Goal: Transaction & Acquisition: Purchase product/service

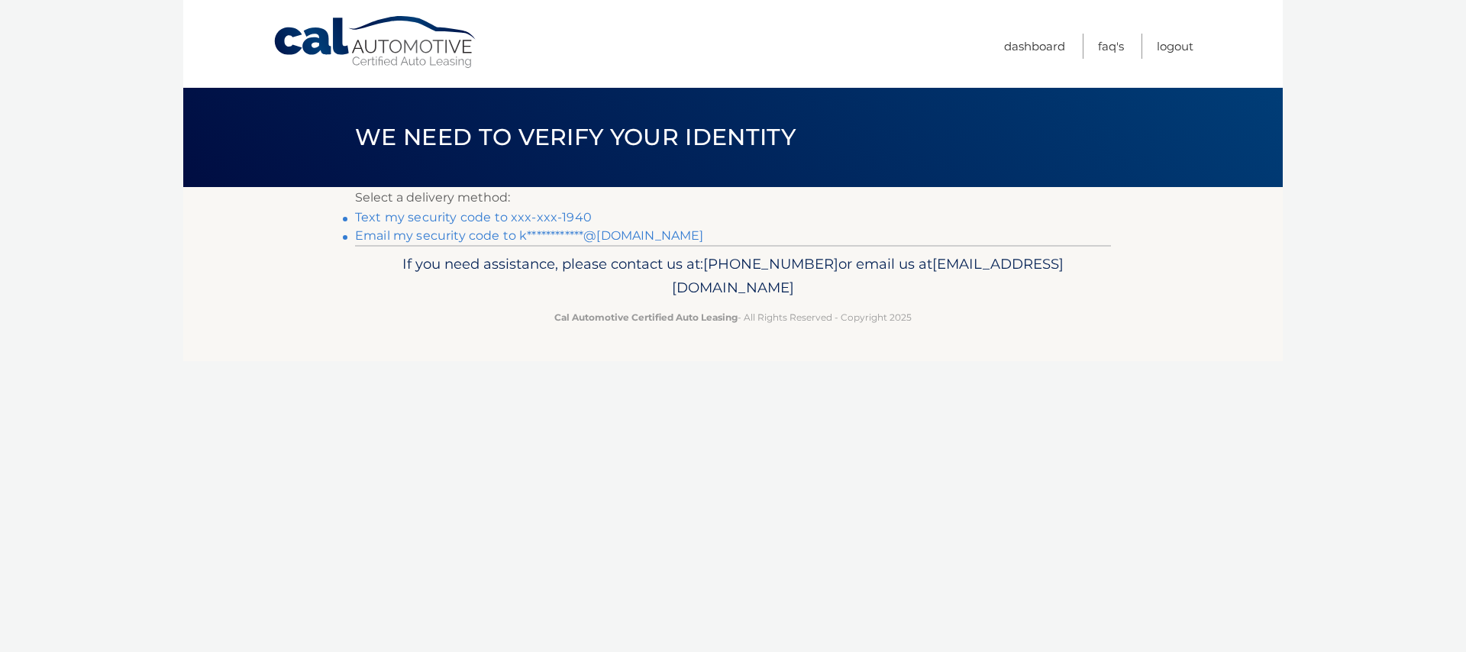
click at [563, 231] on link "**********" at bounding box center [529, 235] width 348 height 15
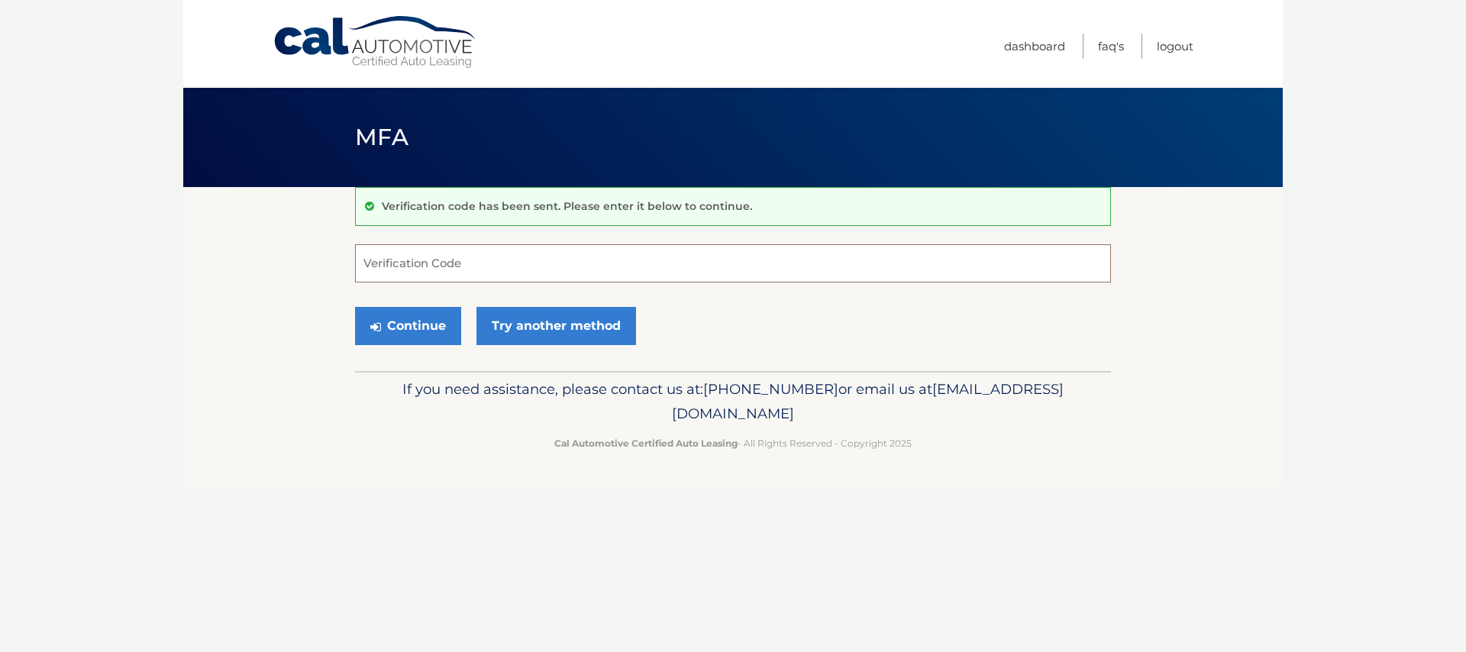
click at [745, 276] on input "Verification Code" at bounding box center [733, 263] width 756 height 38
paste input "627916"
type input "627916"
click at [411, 324] on button "Continue" at bounding box center [408, 326] width 106 height 38
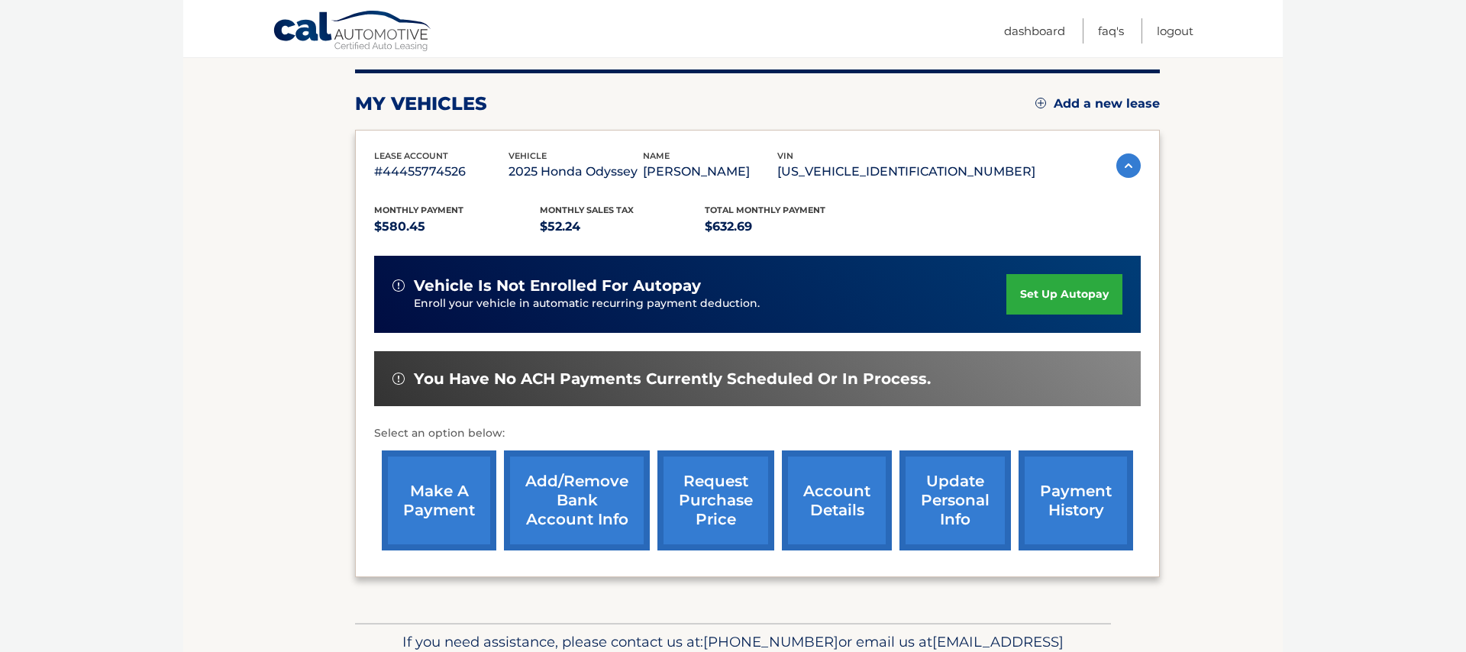
scroll to position [203, 0]
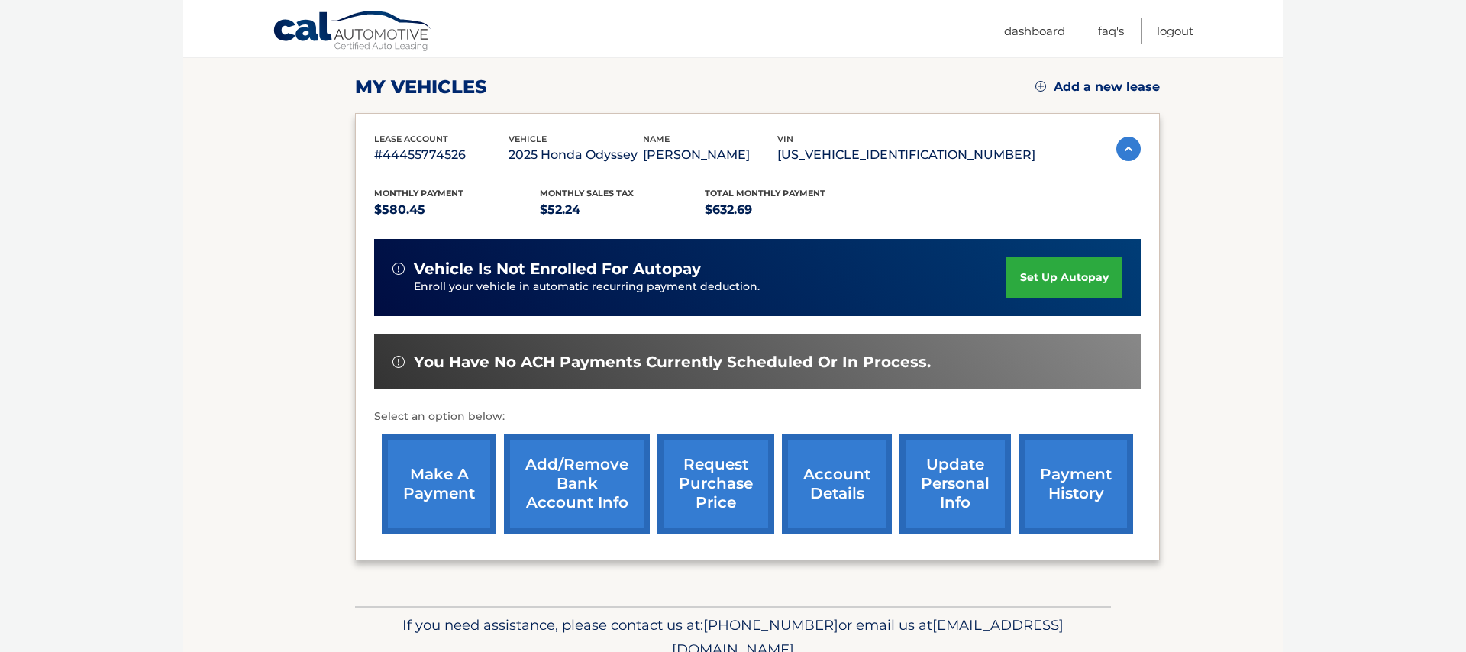
click at [438, 493] on link "make a payment" at bounding box center [439, 484] width 115 height 100
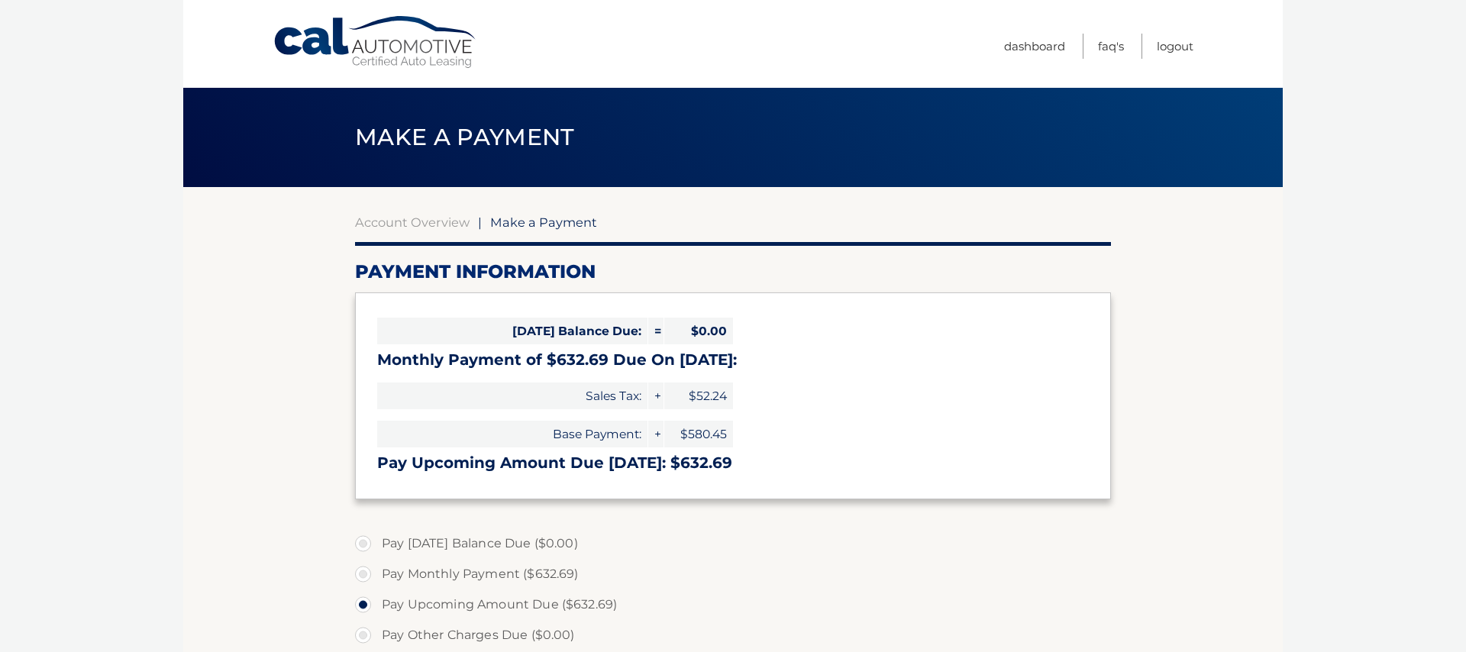
select select "ZWU4ZmFiODgtNzhjYi00MTliLTljYTgtYzM2ZThhMWQ0ZmYx"
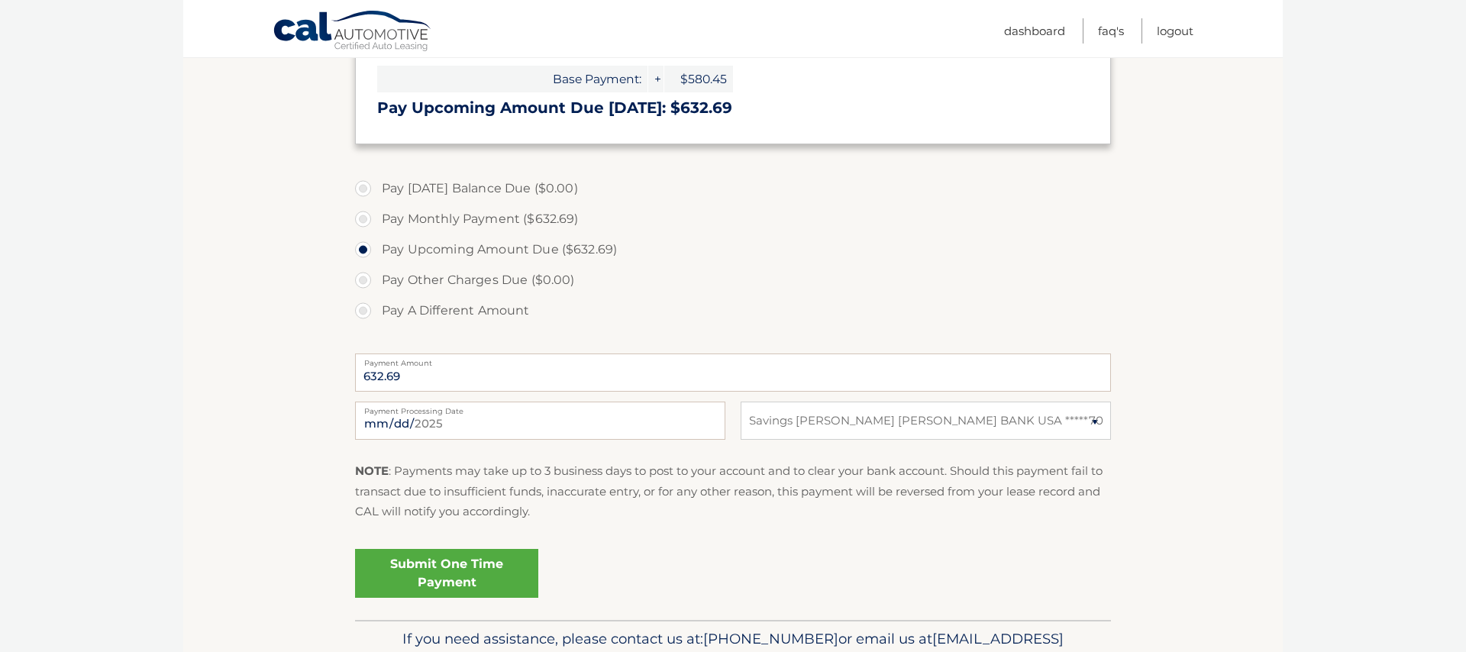
scroll to position [359, 0]
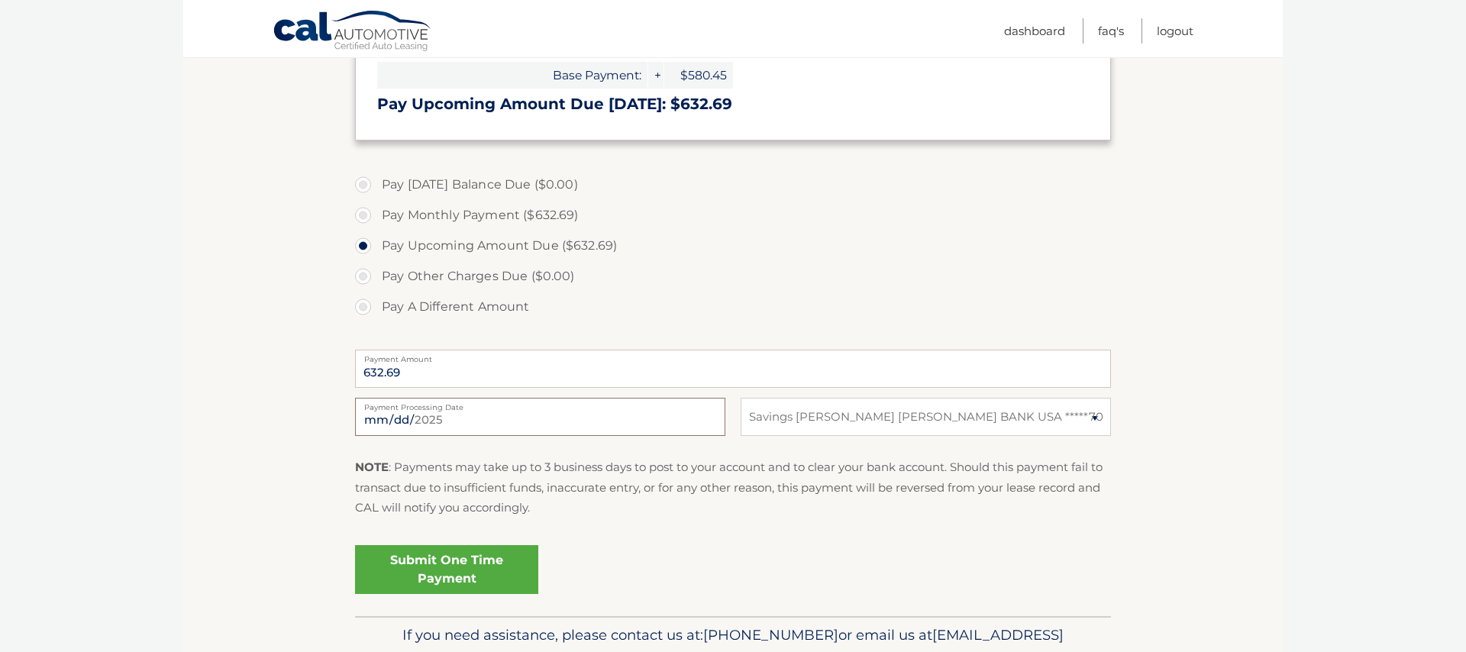
click at [673, 425] on input "2025-09-02" at bounding box center [540, 417] width 370 height 38
type input "2025-09-12"
click at [499, 560] on link "Submit One Time Payment" at bounding box center [446, 569] width 183 height 49
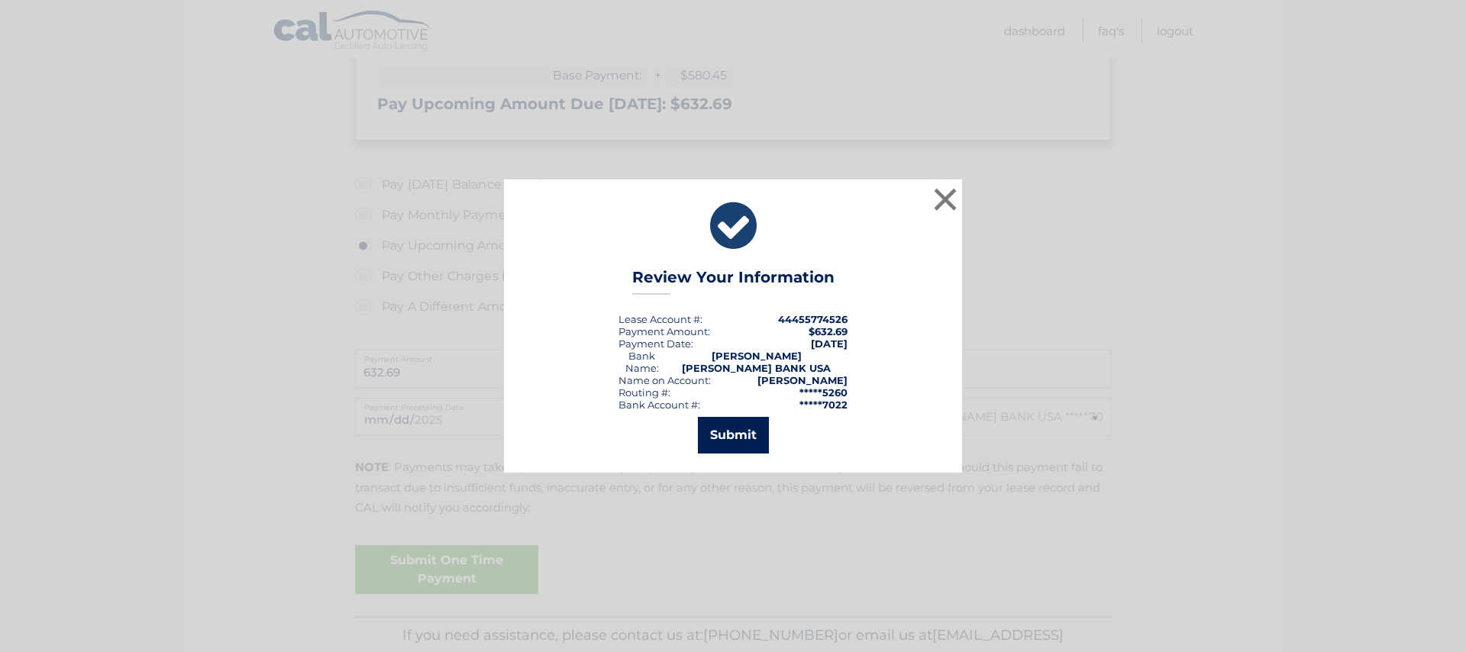
click at [732, 419] on button "Submit" at bounding box center [733, 435] width 71 height 37
